Goal: Task Accomplishment & Management: Use online tool/utility

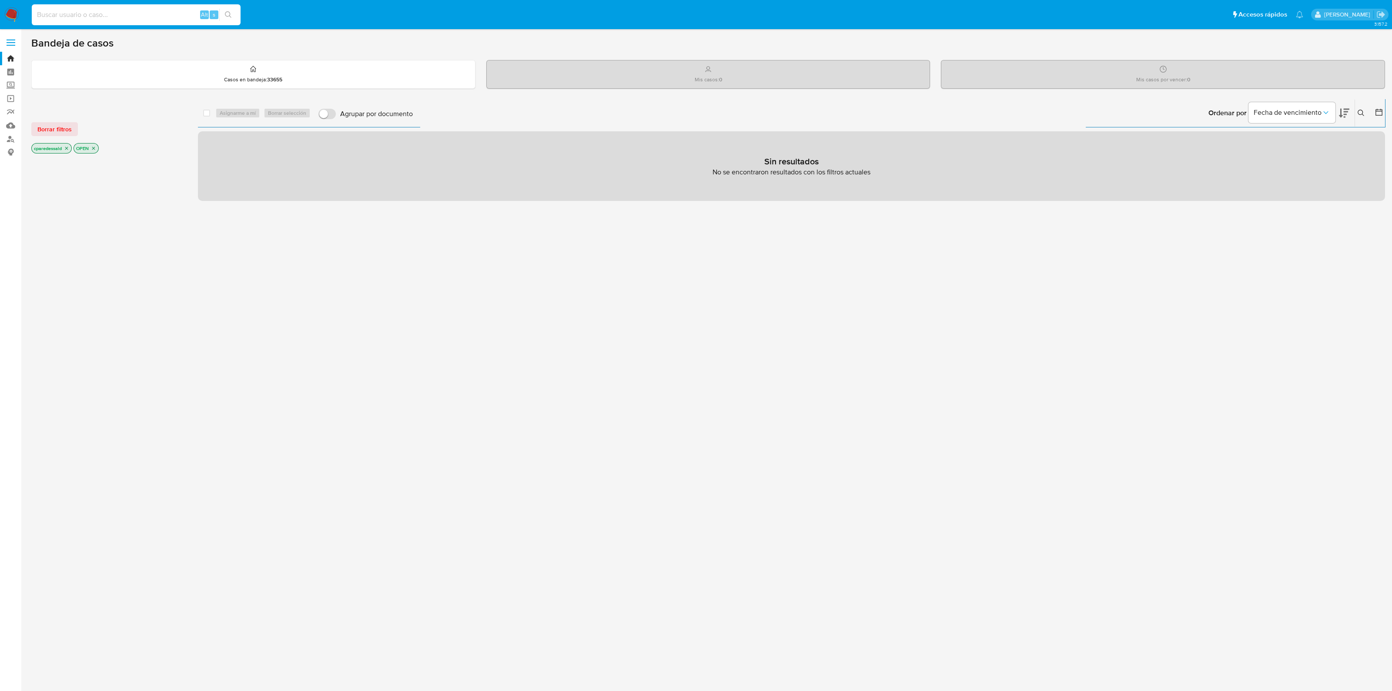
click at [155, 18] on input at bounding box center [136, 14] width 209 height 11
paste input "s1CMJFF6cJRloh0GjXugX6NN"
type input "s1CMJFF6cJRloh0GjXugX6NN"
click at [155, 18] on input "s1CMJFF6cJRloh0GjXugX6NN" at bounding box center [136, 14] width 209 height 11
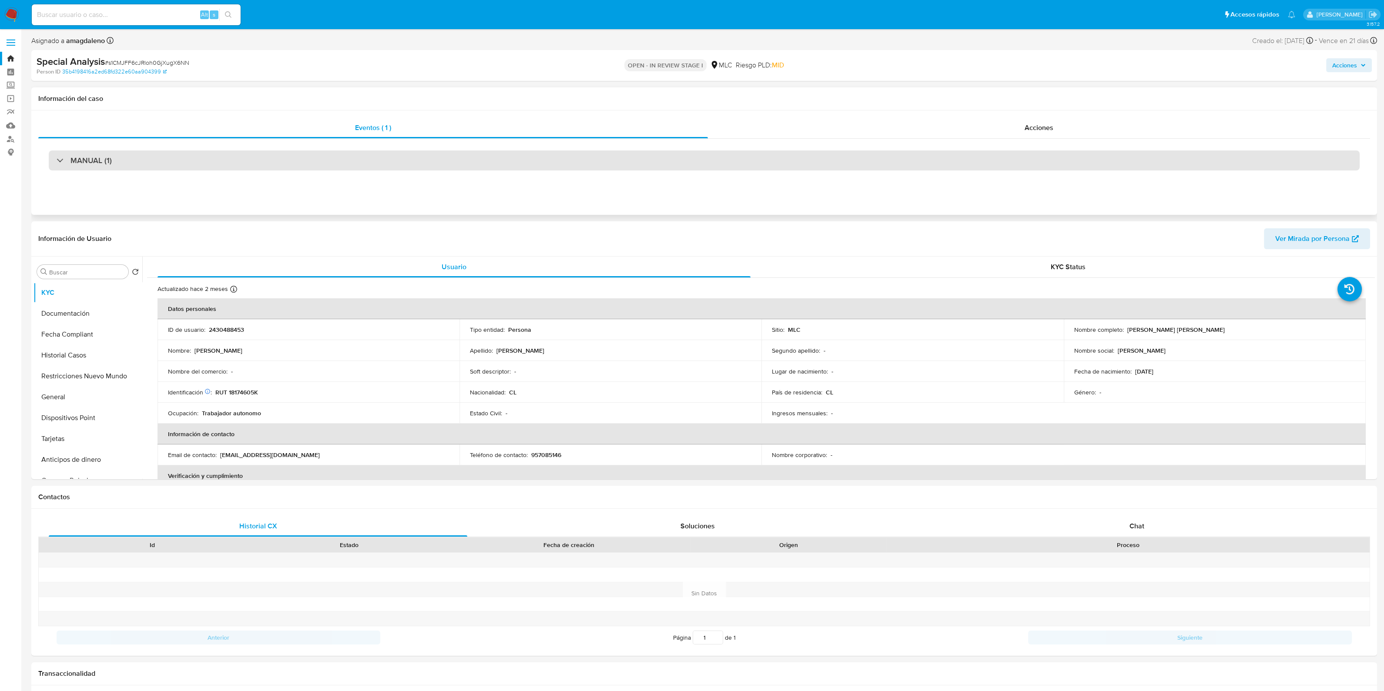
click at [748, 151] on div "MANUAL (1)" at bounding box center [704, 161] width 1311 height 20
select select "10"
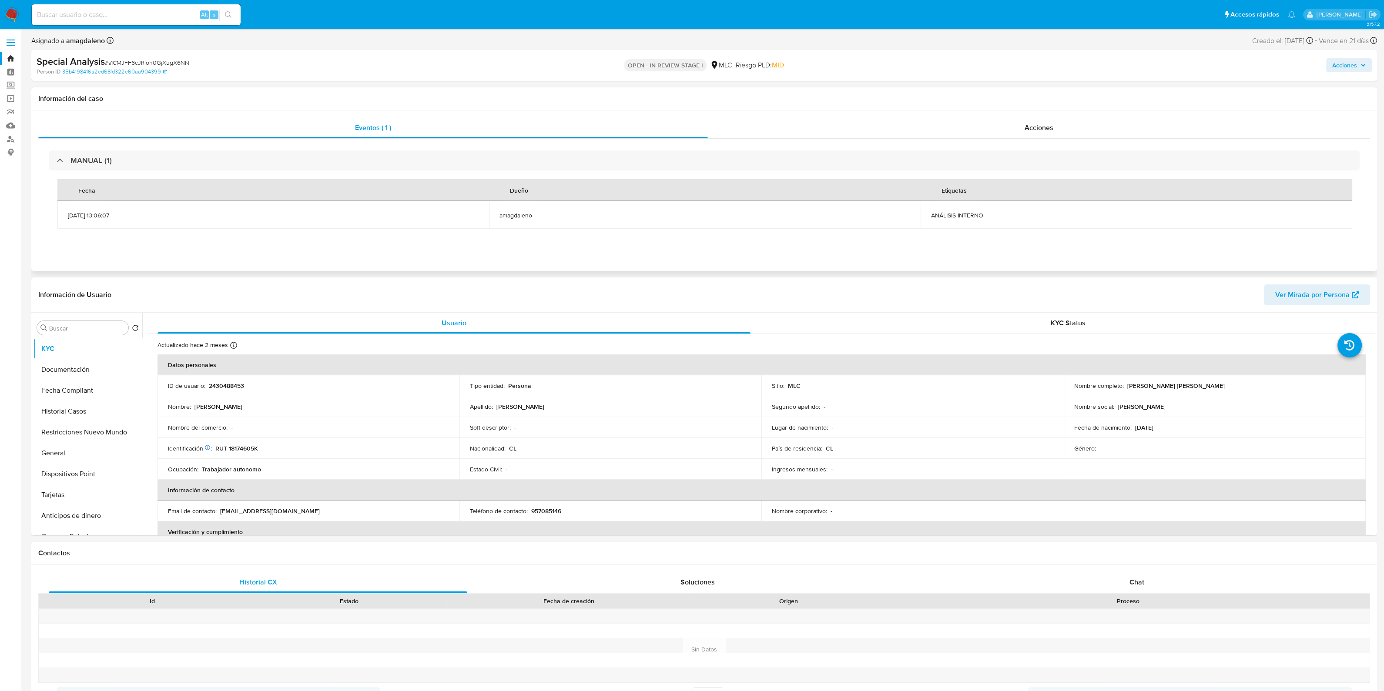
click at [960, 142] on div "MANUAL (1) Fecha Dueño Etiquetas [DATE] 13:06:07 amagdaleno ANÁLISIS INTERNO" at bounding box center [704, 194] width 1332 height 111
click at [1008, 124] on div "Acciones" at bounding box center [1039, 127] width 662 height 21
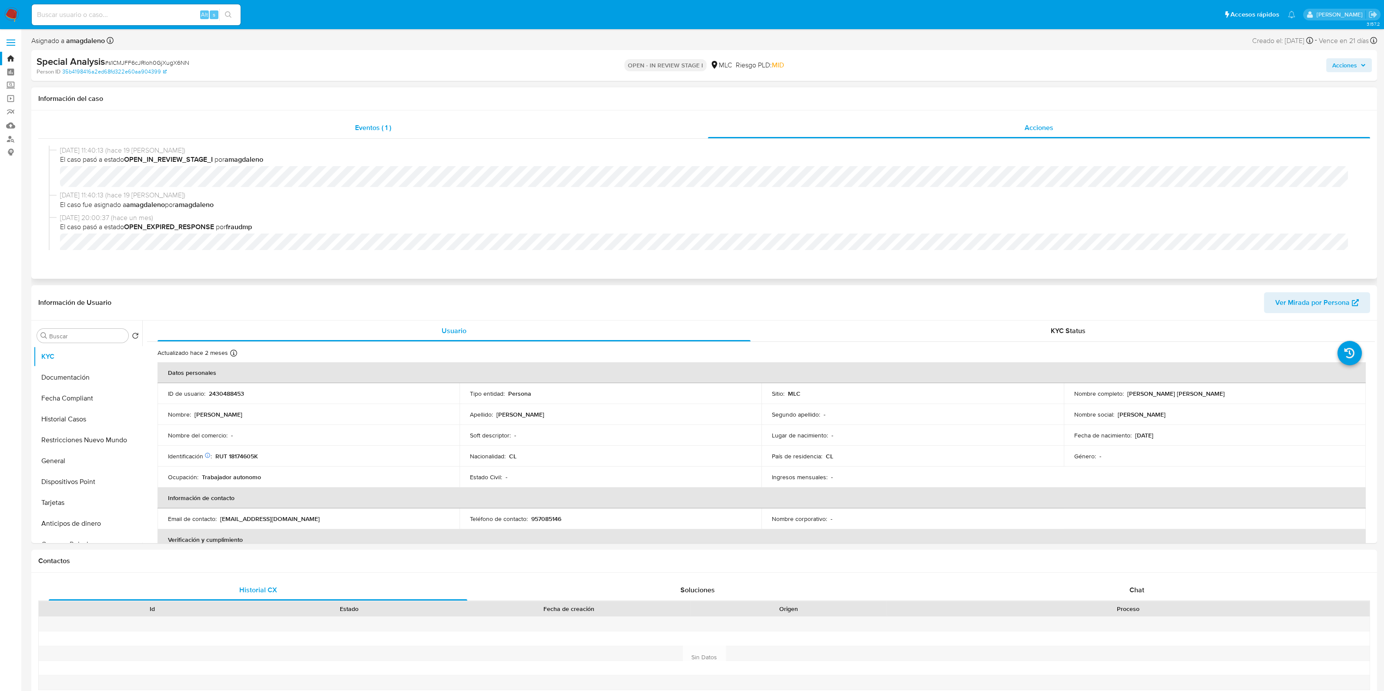
click at [392, 136] on div "Eventos ( 1 )" at bounding box center [373, 127] width 670 height 21
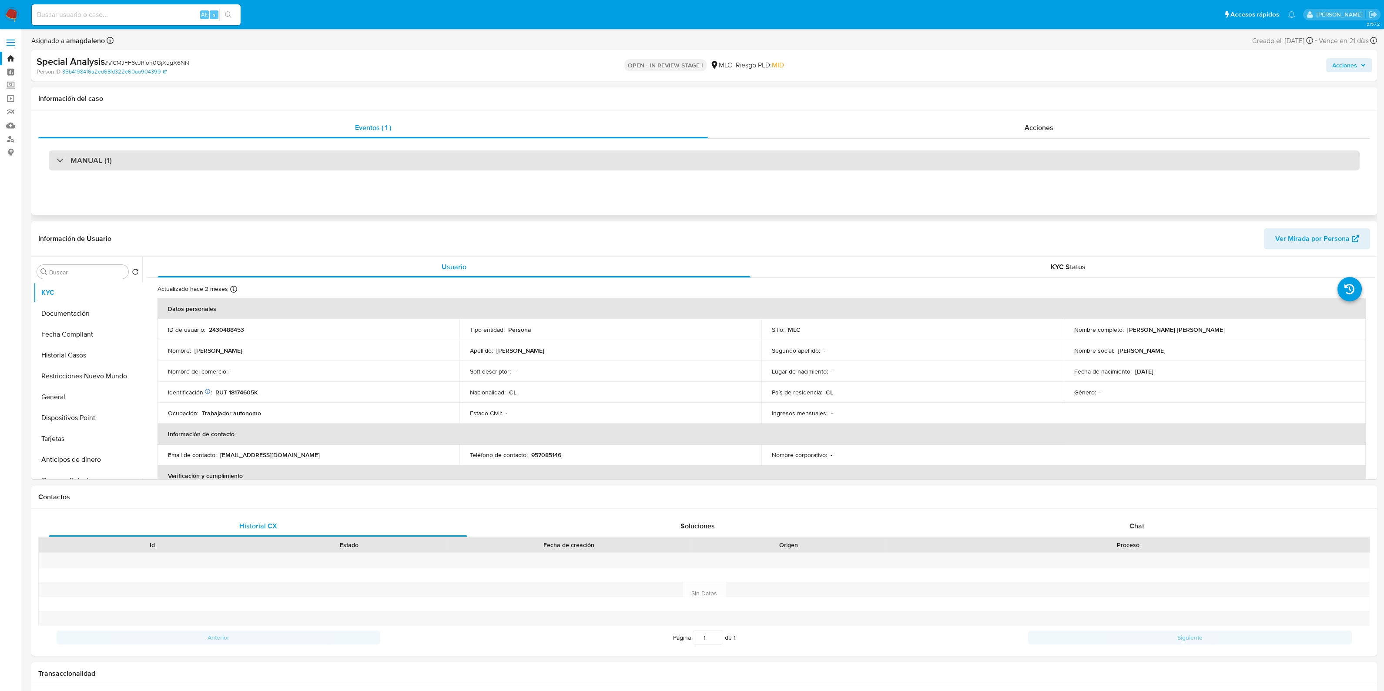
click at [386, 160] on div "MANUAL (1)" at bounding box center [704, 161] width 1311 height 20
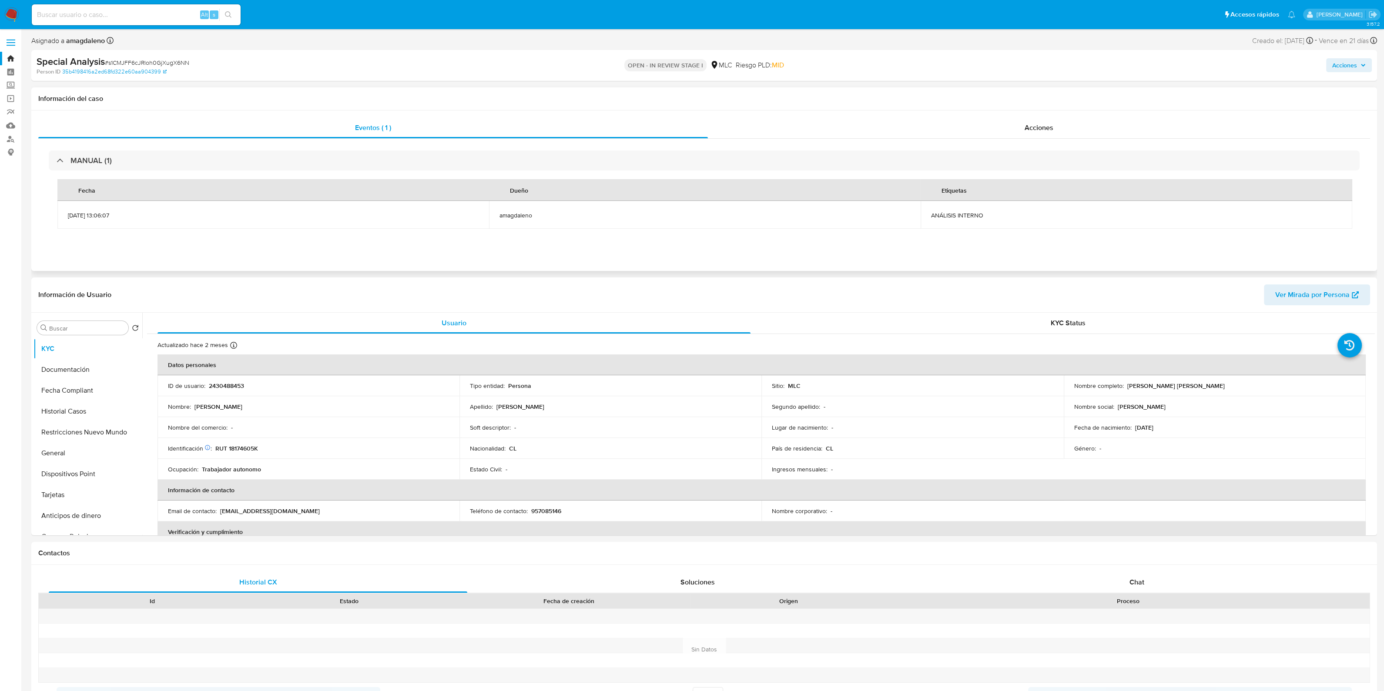
click at [1012, 144] on div "MANUAL (1) Fecha Dueño Etiquetas [DATE] 13:06:07 amagdaleno ANÁLISIS INTERNO" at bounding box center [704, 194] width 1332 height 111
click at [1013, 139] on div "MANUAL (1) Fecha Dueño Etiquetas [DATE] 13:06:07 amagdaleno ANÁLISIS INTERNO" at bounding box center [704, 194] width 1332 height 111
click at [1006, 128] on div "Acciones" at bounding box center [1039, 127] width 662 height 21
